Goal: Find specific page/section

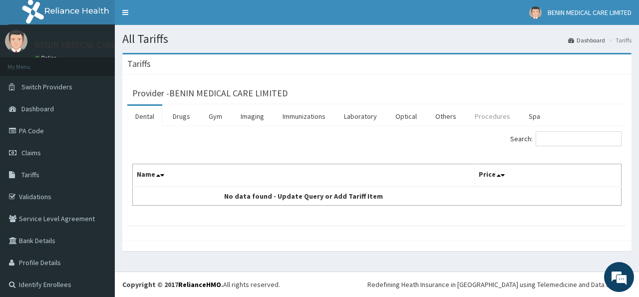
click at [472, 114] on link "Procedures" at bounding box center [491, 116] width 51 height 21
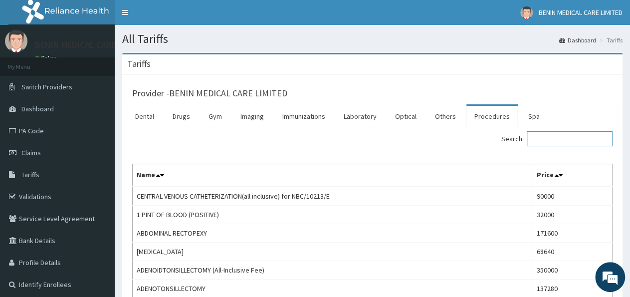
click at [540, 139] on input "Search:" at bounding box center [570, 138] width 86 height 15
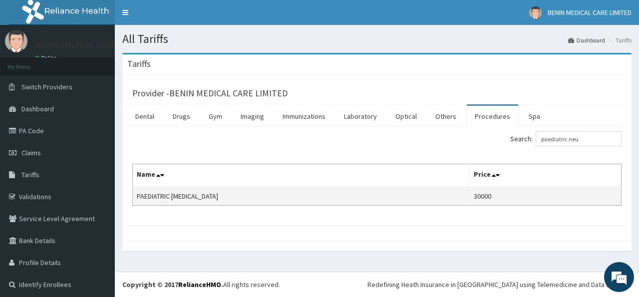
click at [472, 197] on td "30000" at bounding box center [545, 196] width 152 height 19
click at [475, 197] on td "30000" at bounding box center [545, 196] width 152 height 19
click at [474, 194] on td "30000" at bounding box center [545, 196] width 152 height 19
click at [475, 197] on td "30000" at bounding box center [545, 196] width 152 height 19
click at [474, 198] on td "30000" at bounding box center [545, 196] width 152 height 19
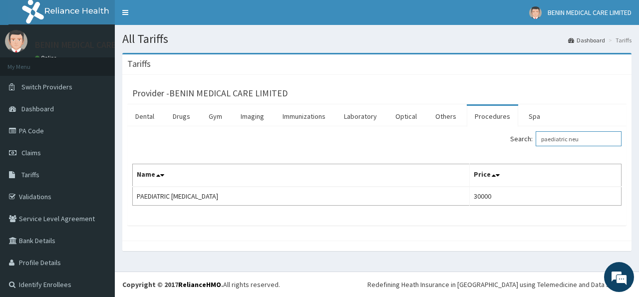
drag, startPoint x: 576, startPoint y: 134, endPoint x: 258, endPoint y: 116, distance: 318.3
click at [535, 131] on input "paediatric neu" at bounding box center [578, 138] width 86 height 15
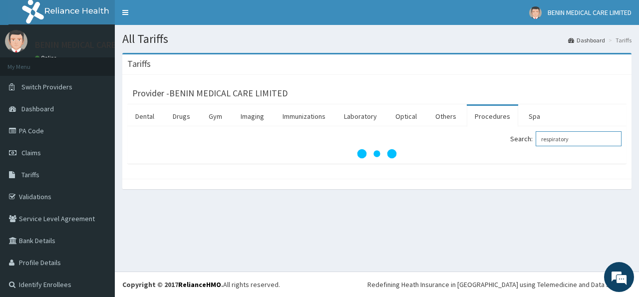
type input "respiratory"
